Goal: Check status: Check status

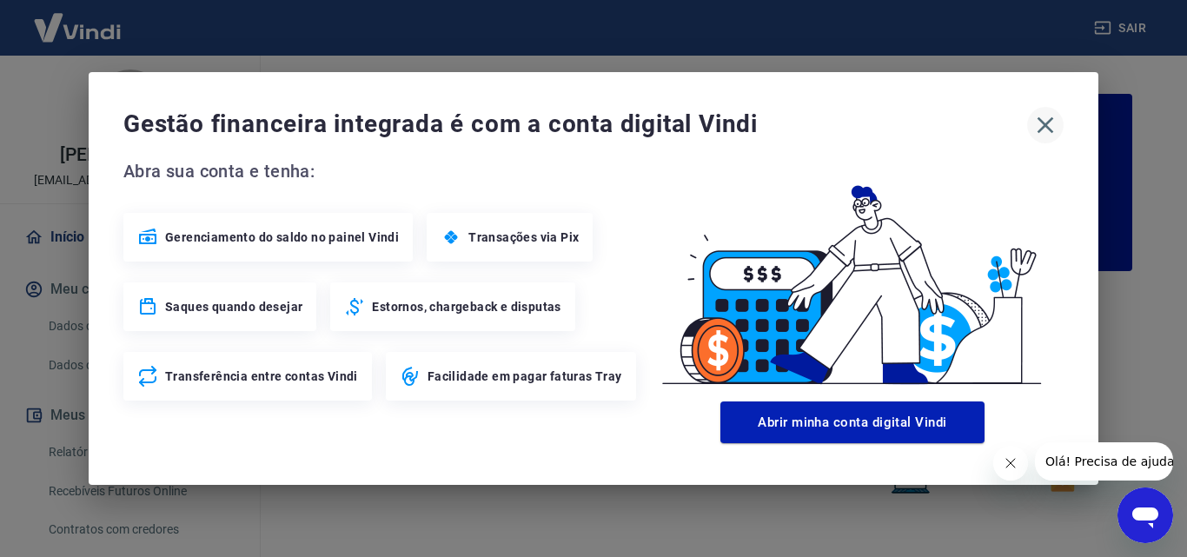
click at [1043, 127] on icon "button" at bounding box center [1046, 125] width 17 height 17
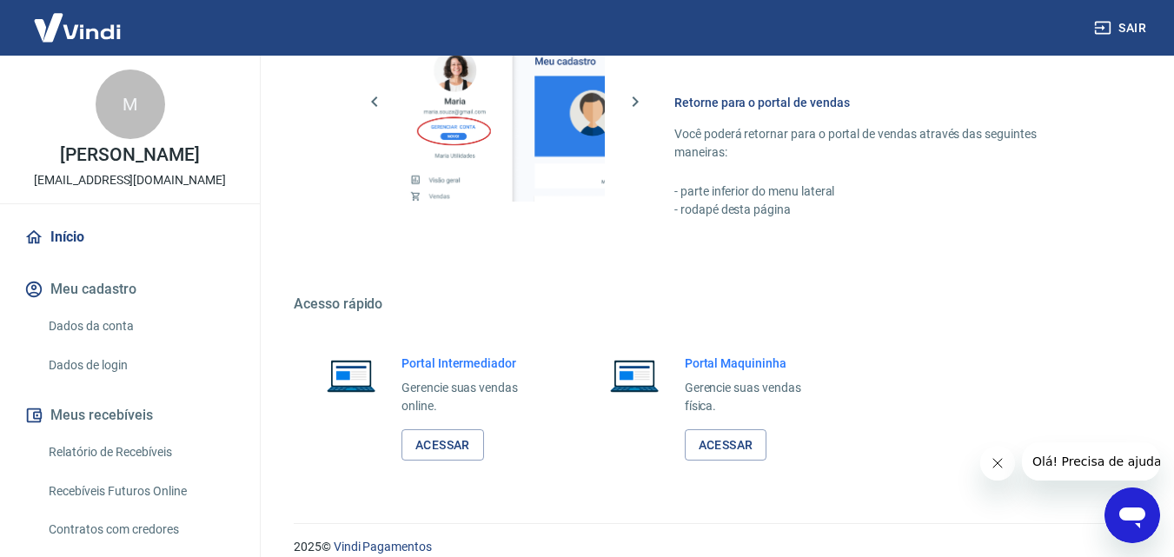
scroll to position [1043, 0]
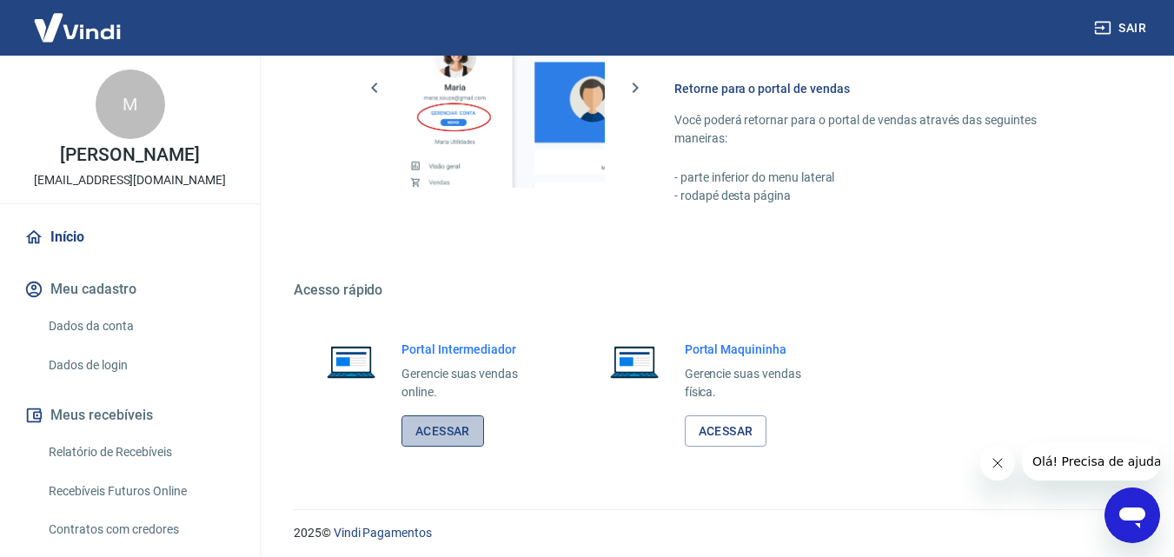
click at [445, 422] on link "Acessar" at bounding box center [443, 431] width 83 height 32
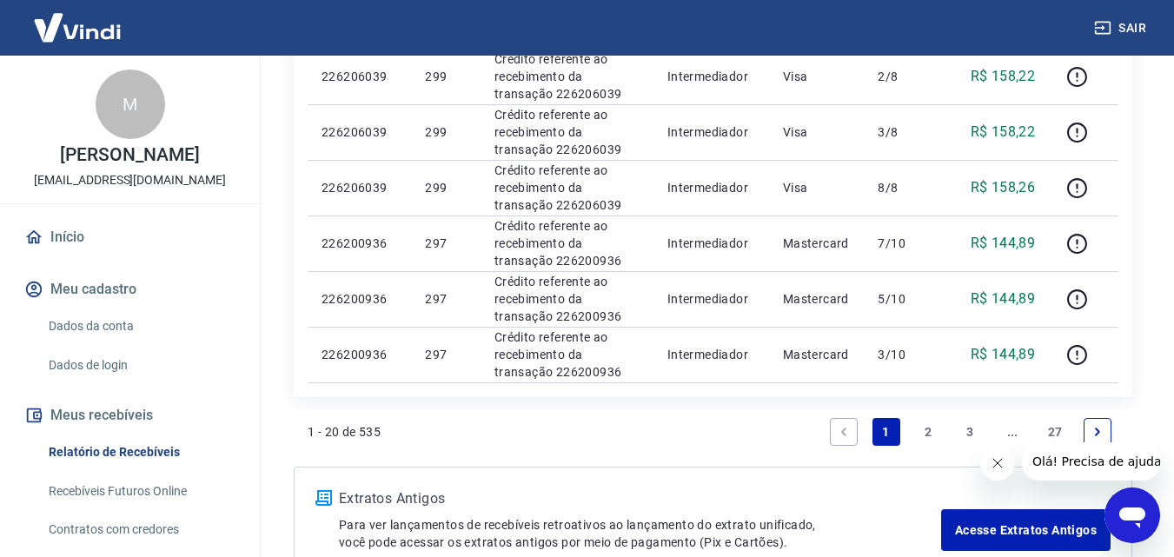
scroll to position [1217, 0]
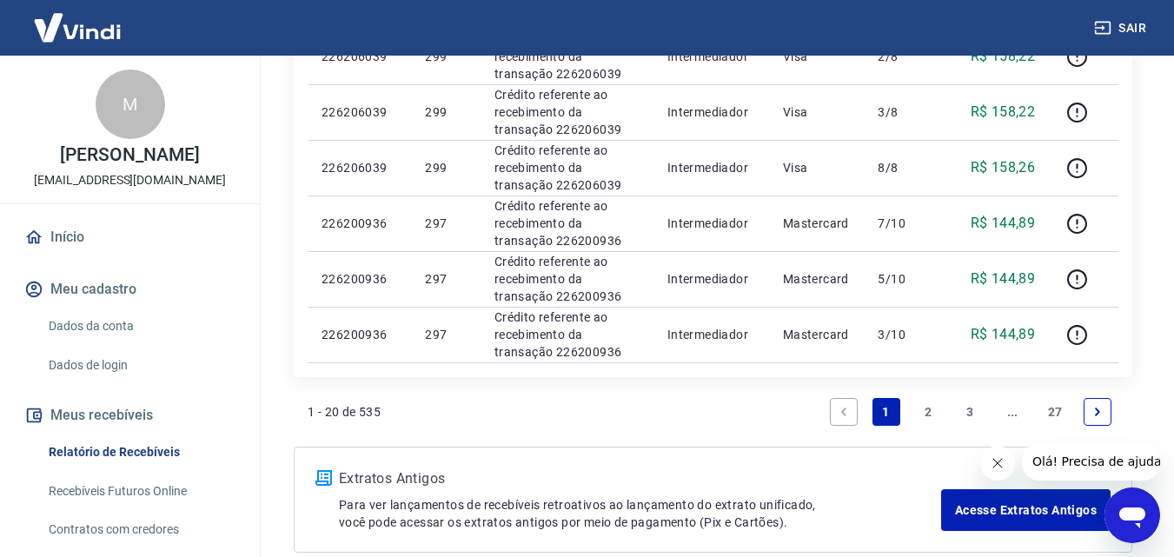
click at [920, 409] on link "2" at bounding box center [928, 412] width 28 height 28
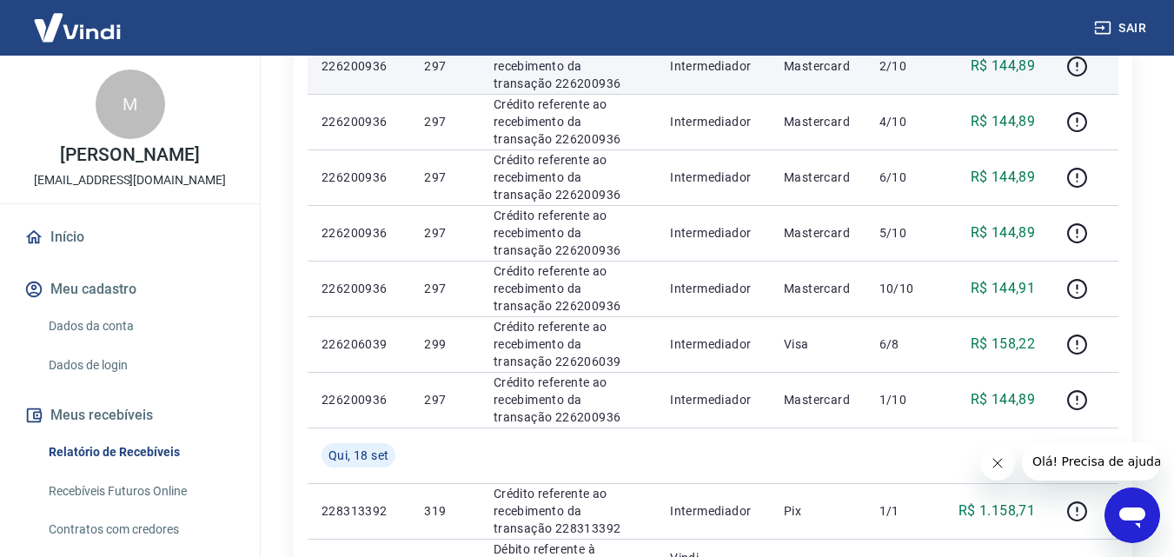
scroll to position [522, 0]
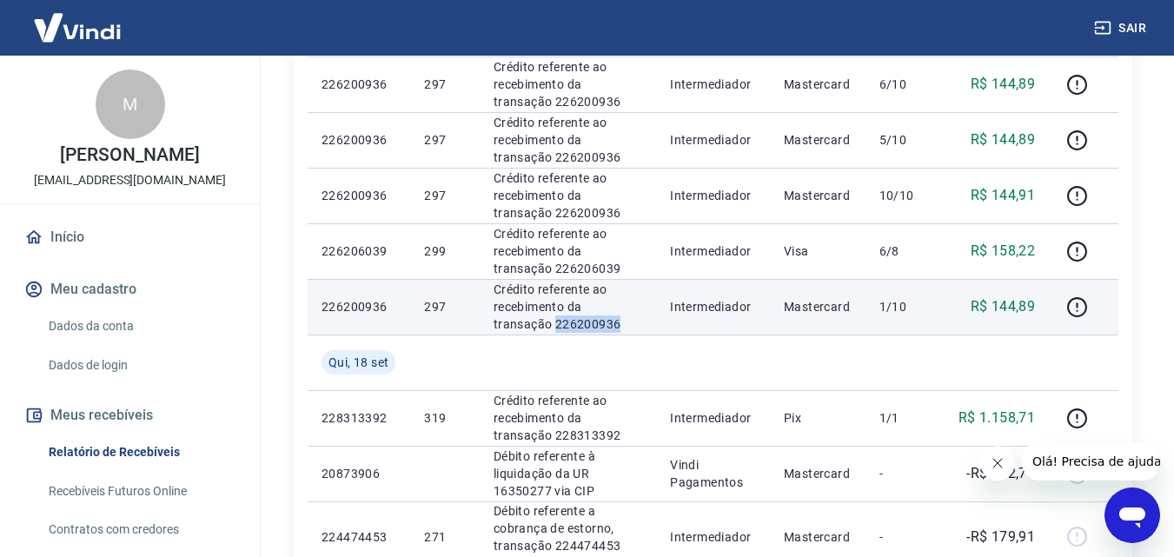
drag, startPoint x: 569, startPoint y: 326, endPoint x: 495, endPoint y: 324, distance: 73.9
click at [495, 324] on p "Crédito referente ao recebimento da transação 226200936" at bounding box center [568, 307] width 149 height 52
copy p "226200936"
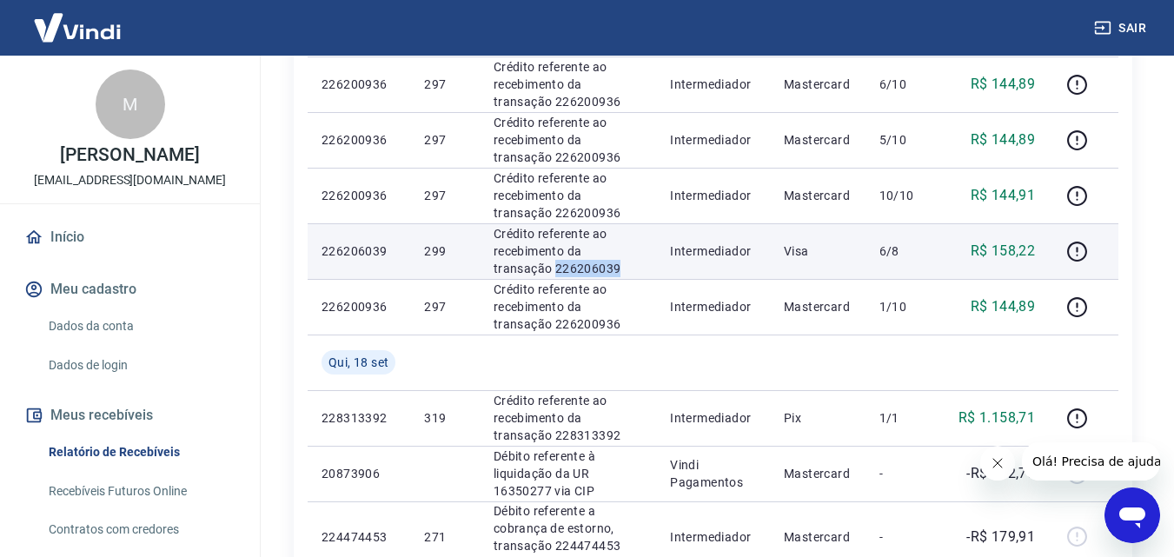
drag, startPoint x: 566, startPoint y: 266, endPoint x: 494, endPoint y: 269, distance: 72.2
click at [494, 269] on p "Crédito referente ao recebimento da transação 226206039" at bounding box center [568, 251] width 149 height 52
copy p "226206039"
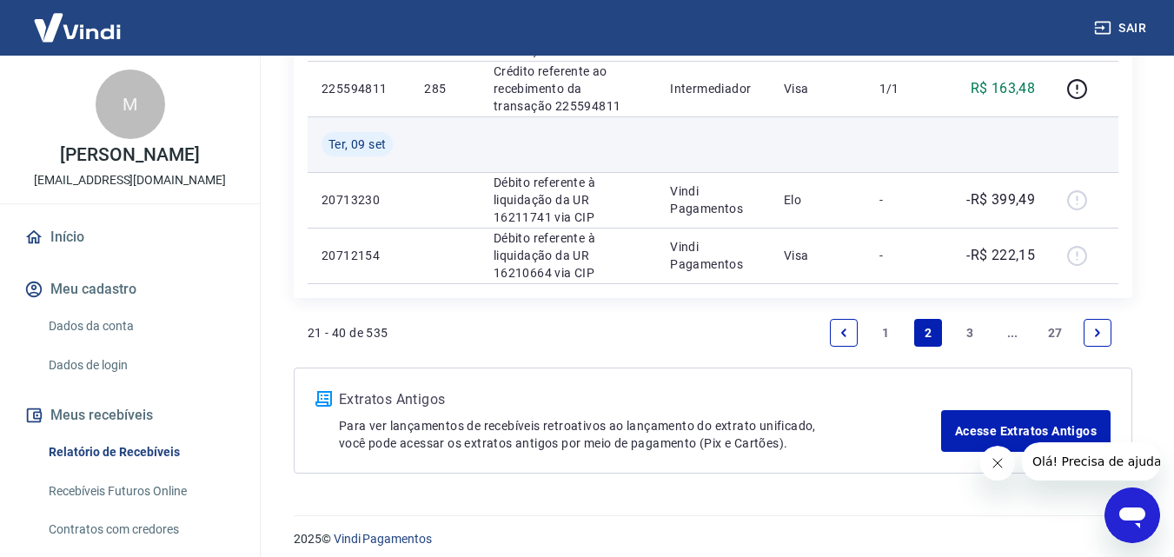
scroll to position [1434, 0]
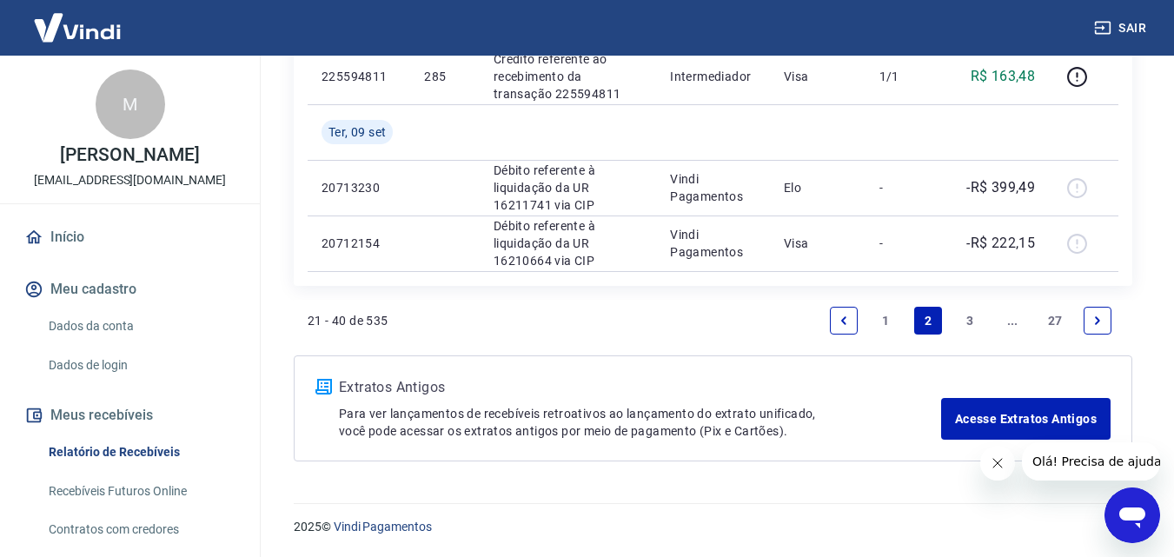
click at [884, 322] on link "1" at bounding box center [887, 321] width 28 height 28
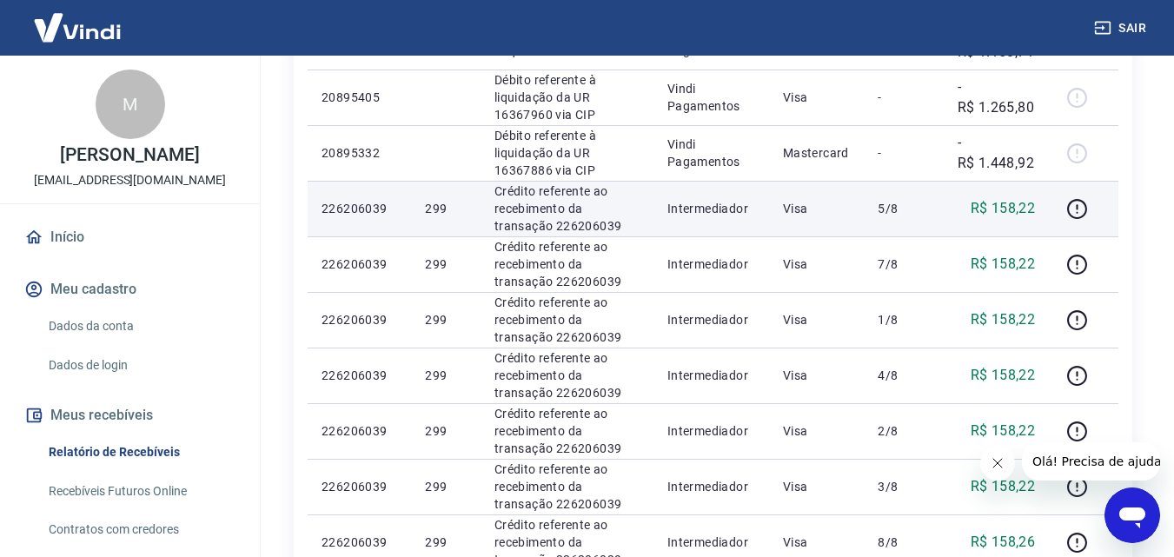
scroll to position [869, 0]
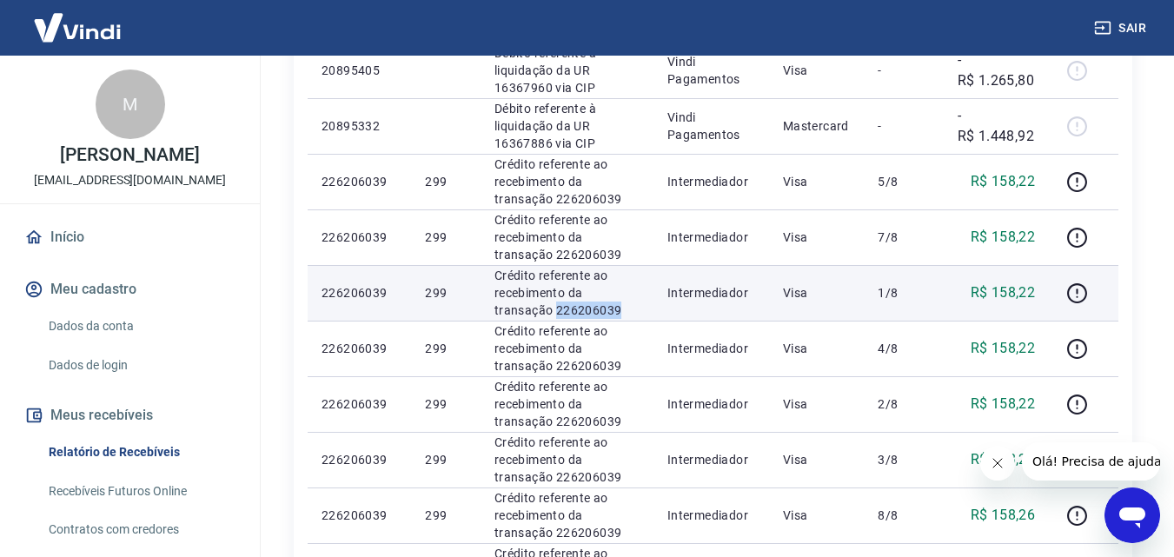
drag, startPoint x: 618, startPoint y: 309, endPoint x: 556, endPoint y: 316, distance: 62.1
click at [556, 316] on p "Crédito referente ao recebimento da transação 226206039" at bounding box center [567, 293] width 145 height 52
copy p "226206039"
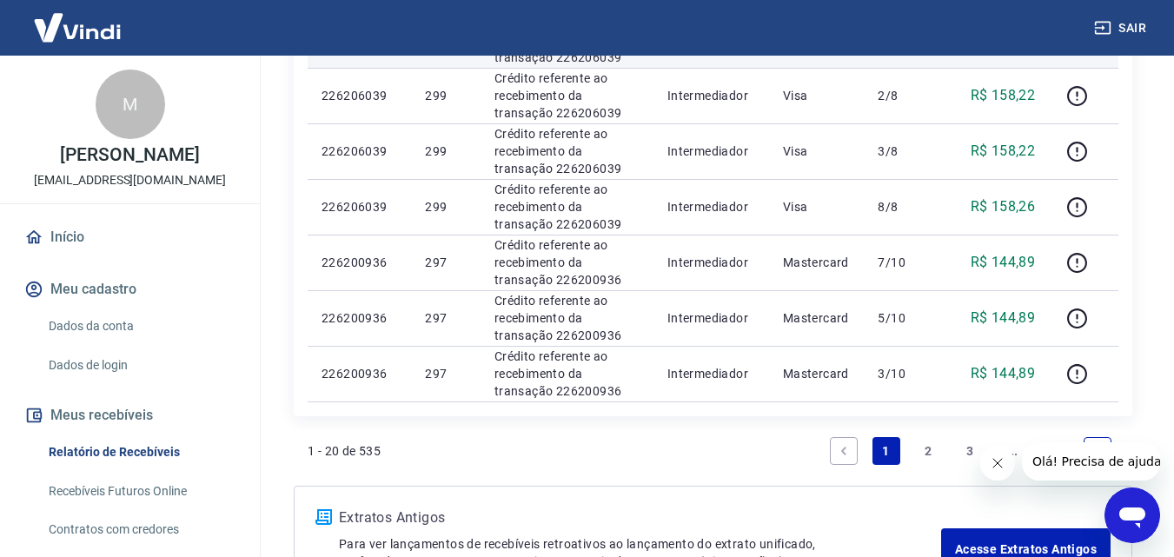
scroll to position [1217, 0]
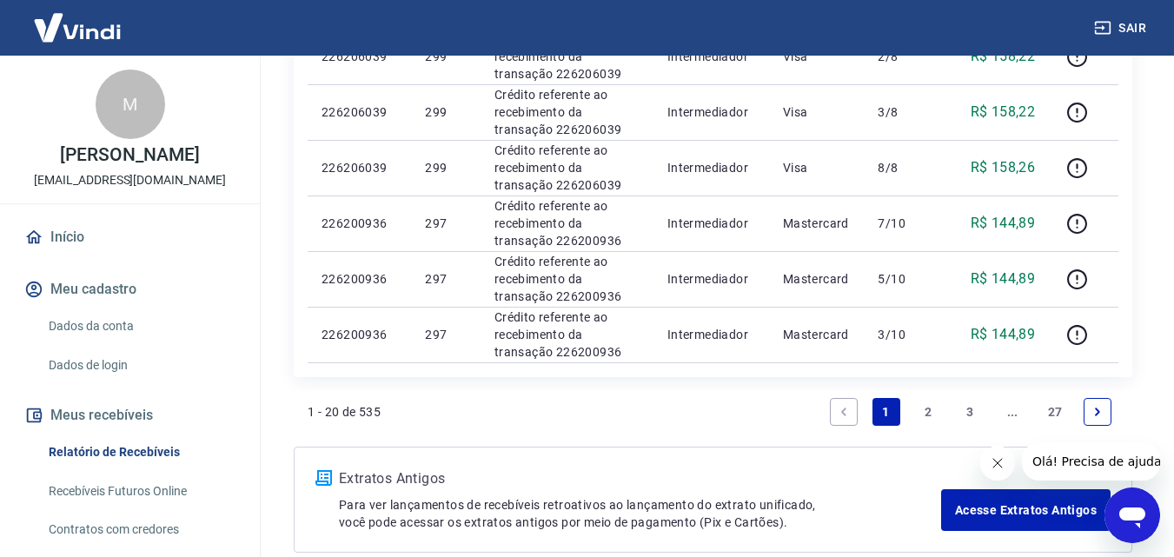
click at [926, 406] on link "2" at bounding box center [928, 412] width 28 height 28
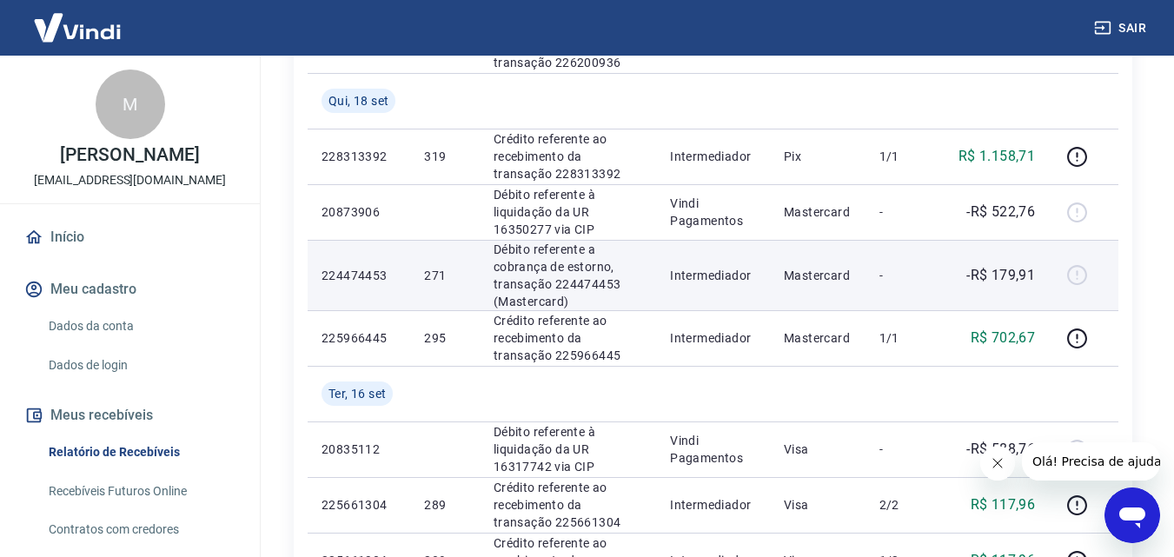
scroll to position [782, 0]
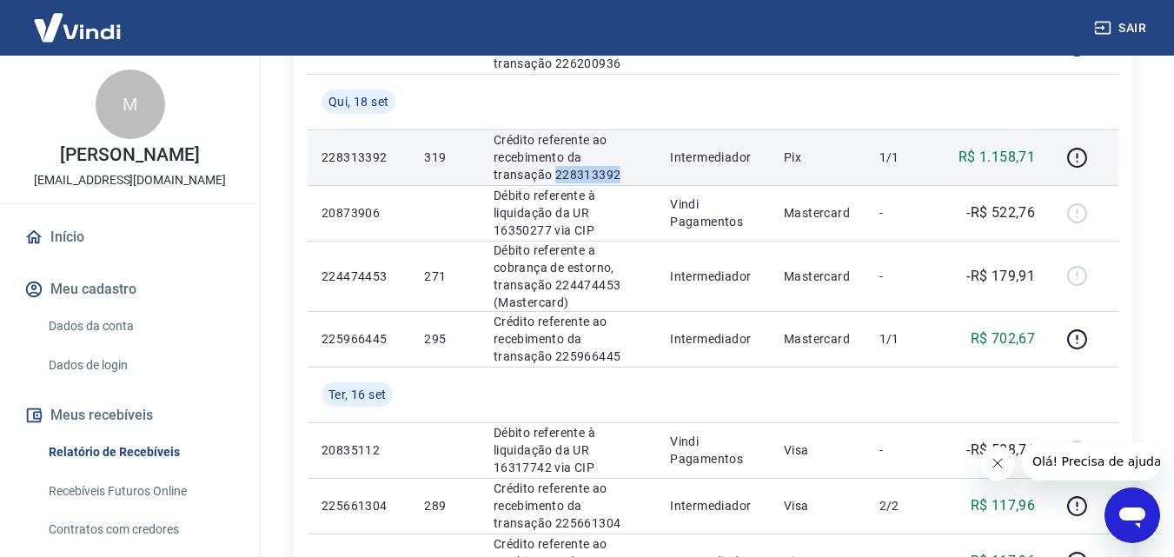
drag, startPoint x: 563, startPoint y: 174, endPoint x: 493, endPoint y: 172, distance: 70.4
click at [493, 172] on td "Crédito referente ao recebimento da transação 228313392" at bounding box center [568, 158] width 176 height 56
copy p "228313392"
